Goal: Task Accomplishment & Management: Manage account settings

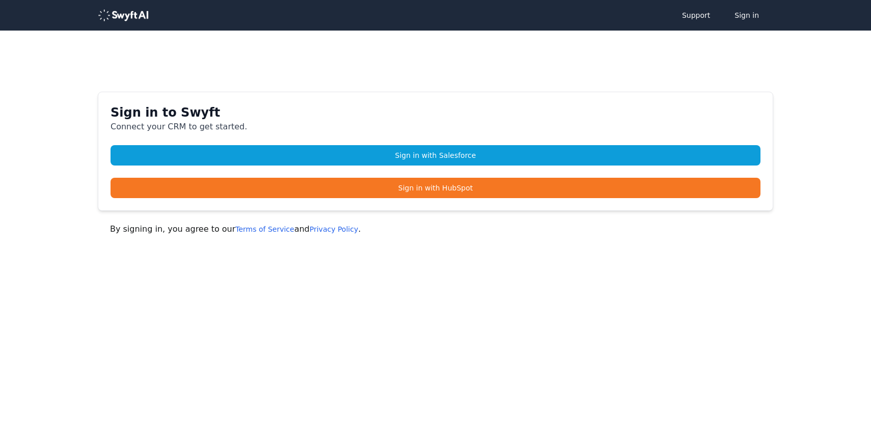
click at [404, 139] on div "Sign in to Swyft Connect your CRM to get started. Sign in with Salesforce Sign …" at bounding box center [435, 151] width 675 height 119
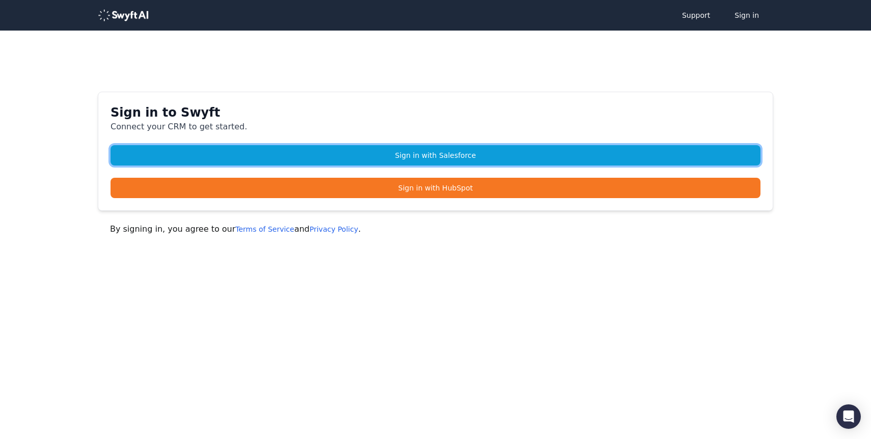
click at [393, 151] on link "Sign in with Salesforce" at bounding box center [435, 155] width 650 height 20
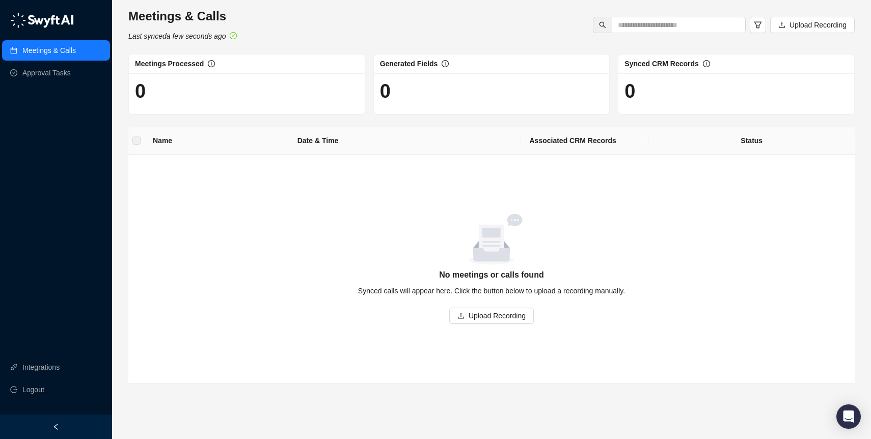
click at [37, 377] on ul "Integrations Logout" at bounding box center [56, 378] width 112 height 47
click at [35, 370] on link "Integrations" at bounding box center [40, 367] width 37 height 20
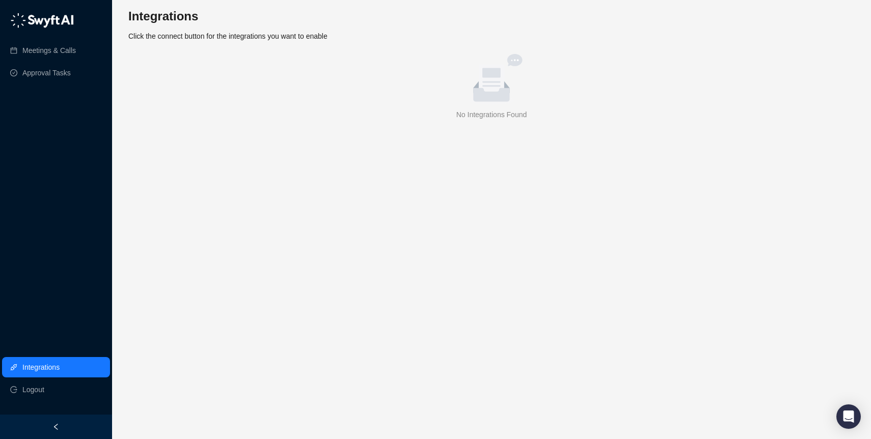
click at [433, 114] on div "No Integrations Found" at bounding box center [491, 114] width 718 height 11
click at [441, 108] on div "empty image No Integrations Found" at bounding box center [491, 87] width 718 height 66
click at [523, 125] on main "Integrations Click the connect button for the integrations you want to enable e…" at bounding box center [491, 219] width 726 height 423
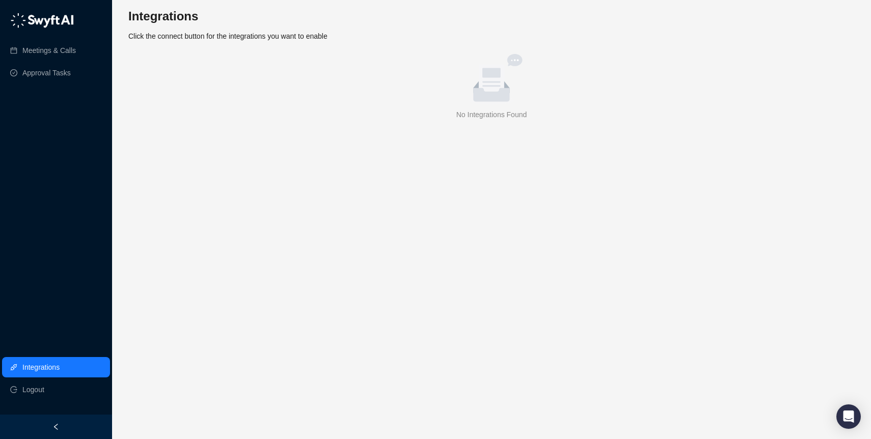
click at [502, 115] on div "No Integrations Found" at bounding box center [491, 114] width 718 height 11
click at [39, 366] on link "Integrations" at bounding box center [40, 367] width 37 height 20
click at [44, 57] on link "Meetings & Calls" at bounding box center [48, 50] width 53 height 20
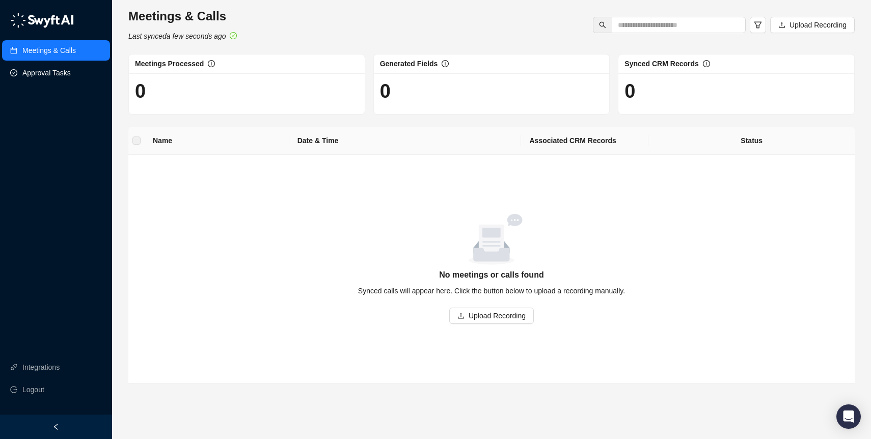
click at [49, 71] on link "Approval Tasks" at bounding box center [46, 73] width 48 height 20
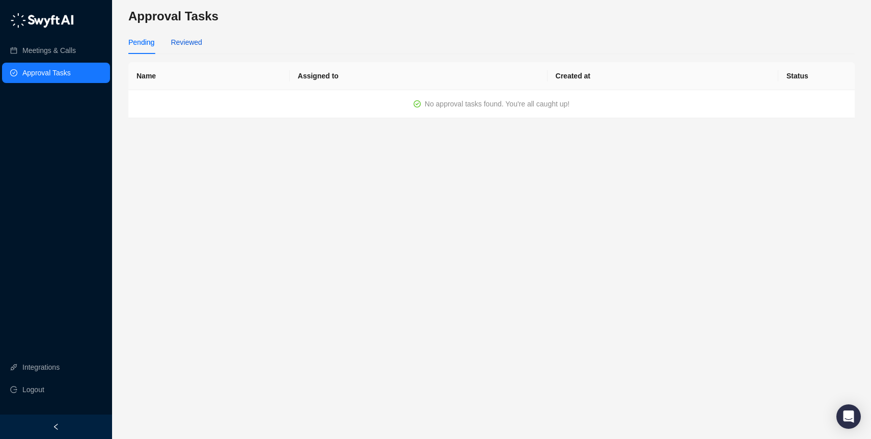
click at [190, 37] on div "Reviewed" at bounding box center [186, 42] width 31 height 11
click at [120, 51] on div "Approval Tasks Pending Reviewed Name Assigned to Created at Status No approval …" at bounding box center [491, 219] width 759 height 439
click at [40, 57] on link "Meetings & Calls" at bounding box center [48, 50] width 53 height 20
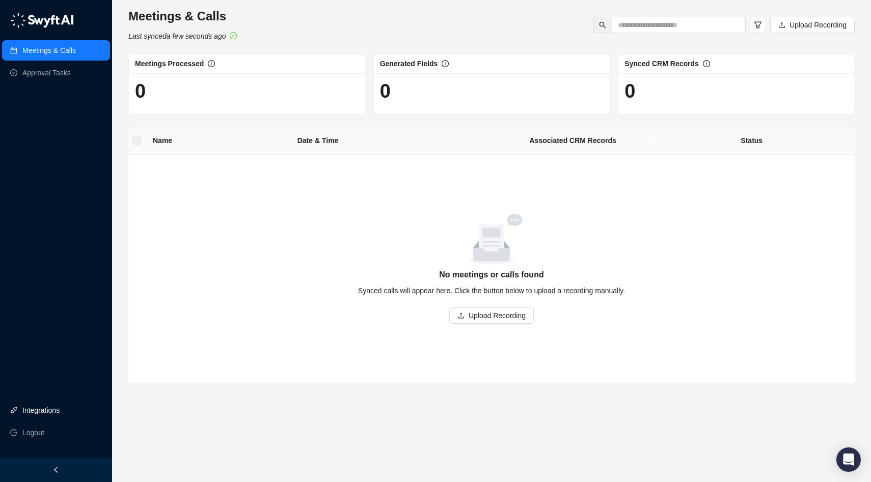
click at [37, 410] on link "Integrations" at bounding box center [40, 410] width 37 height 20
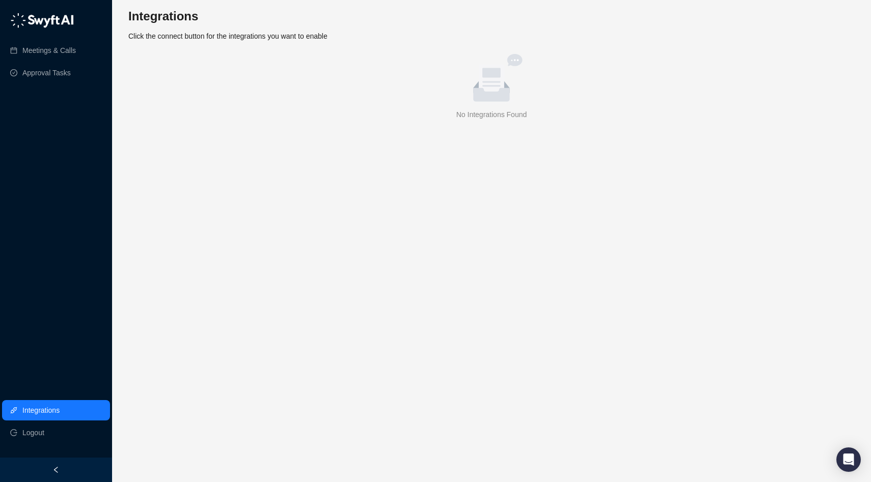
click at [366, 174] on main "Integrations Click the connect button for the integrations you want to enable e…" at bounding box center [491, 241] width 726 height 466
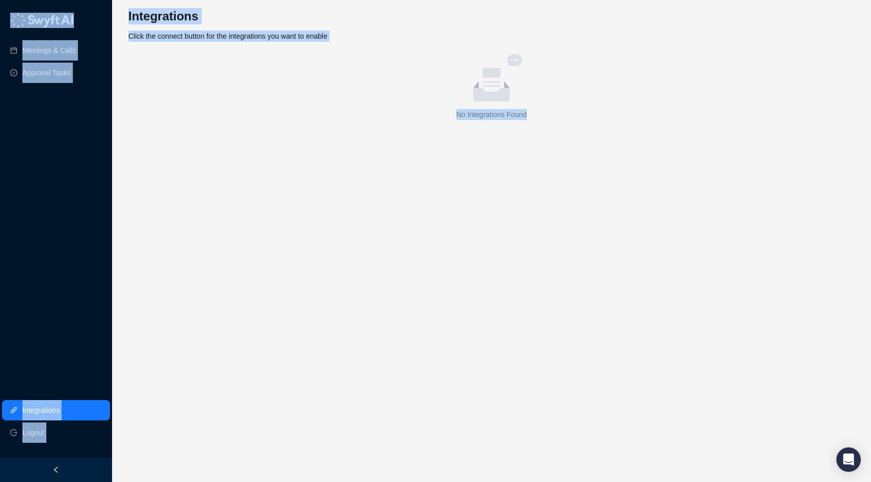
click at [366, 174] on main "Integrations Click the connect button for the integrations you want to enable e…" at bounding box center [491, 241] width 726 height 466
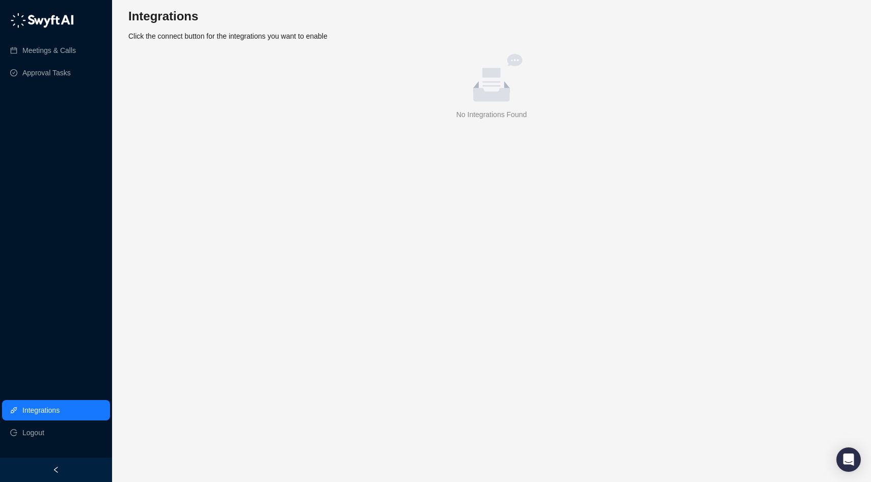
click at [475, 89] on icon at bounding box center [491, 85] width 36 height 34
click at [190, 45] on div "Integrations Click the connect button for the integrations you want to enable e…" at bounding box center [491, 64] width 726 height 112
click at [23, 57] on link "Meetings & Calls" at bounding box center [48, 50] width 53 height 20
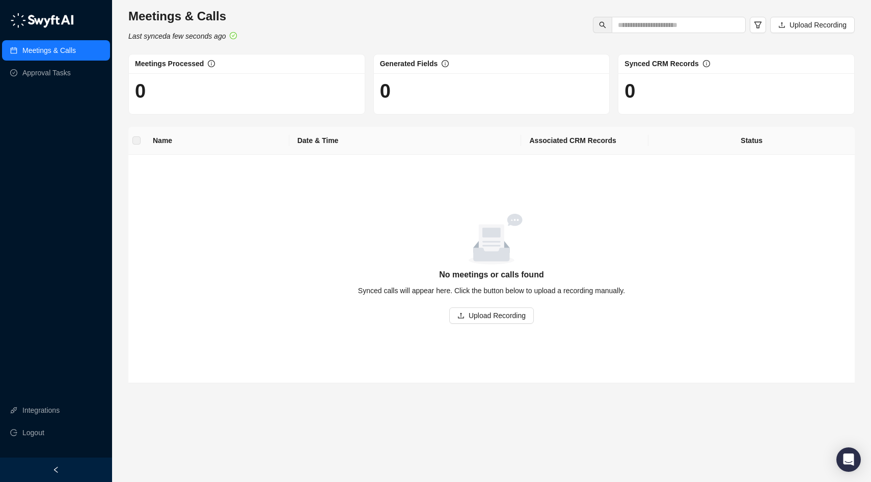
click at [52, 85] on ul "Meetings & Calls Approval Tasks" at bounding box center [56, 61] width 112 height 47
click at [53, 74] on link "Approval Tasks" at bounding box center [46, 73] width 48 height 20
